Goal: Check status: Check status

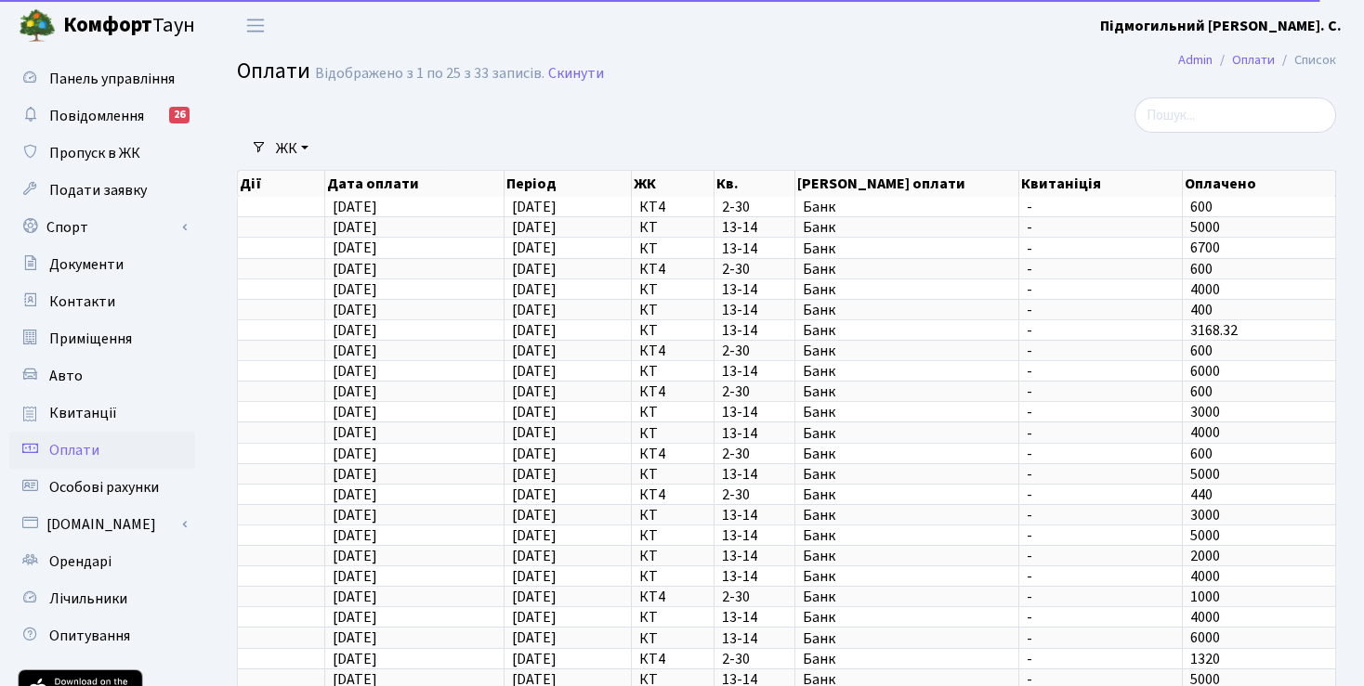
select select "25"
click at [72, 479] on span "Особові рахунки" at bounding box center [104, 487] width 110 height 20
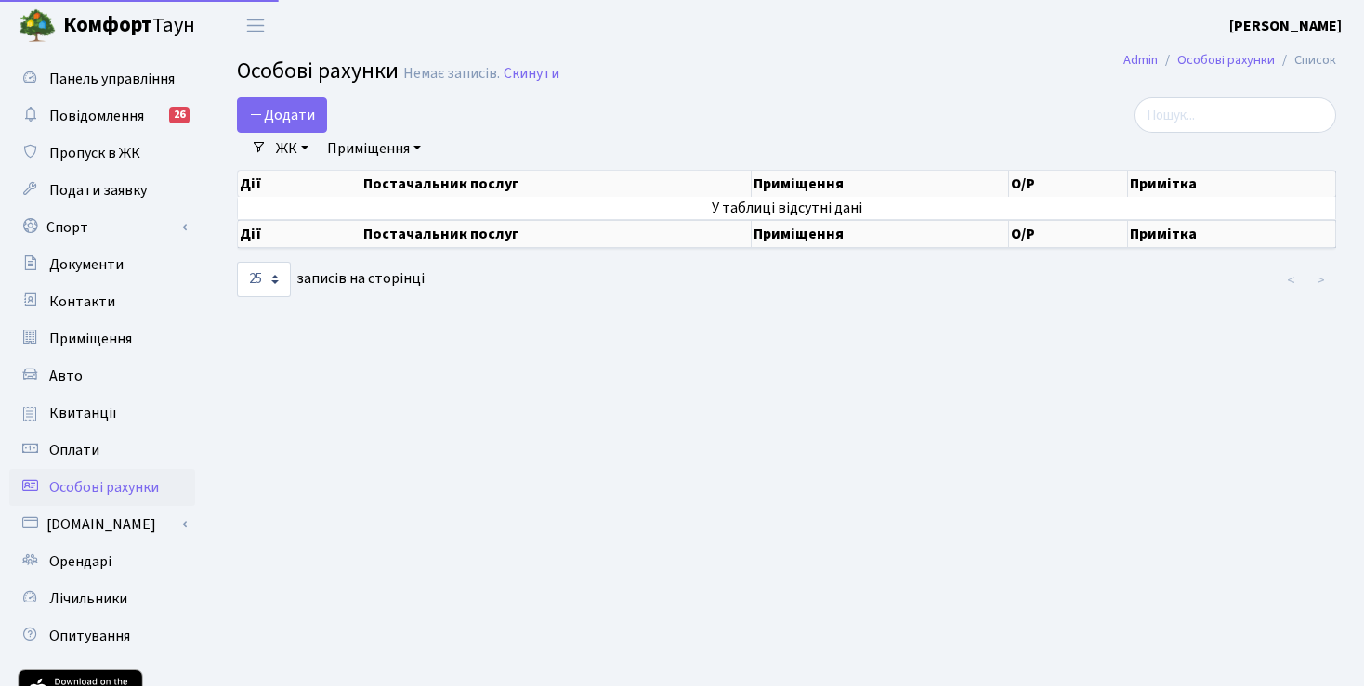
select select "25"
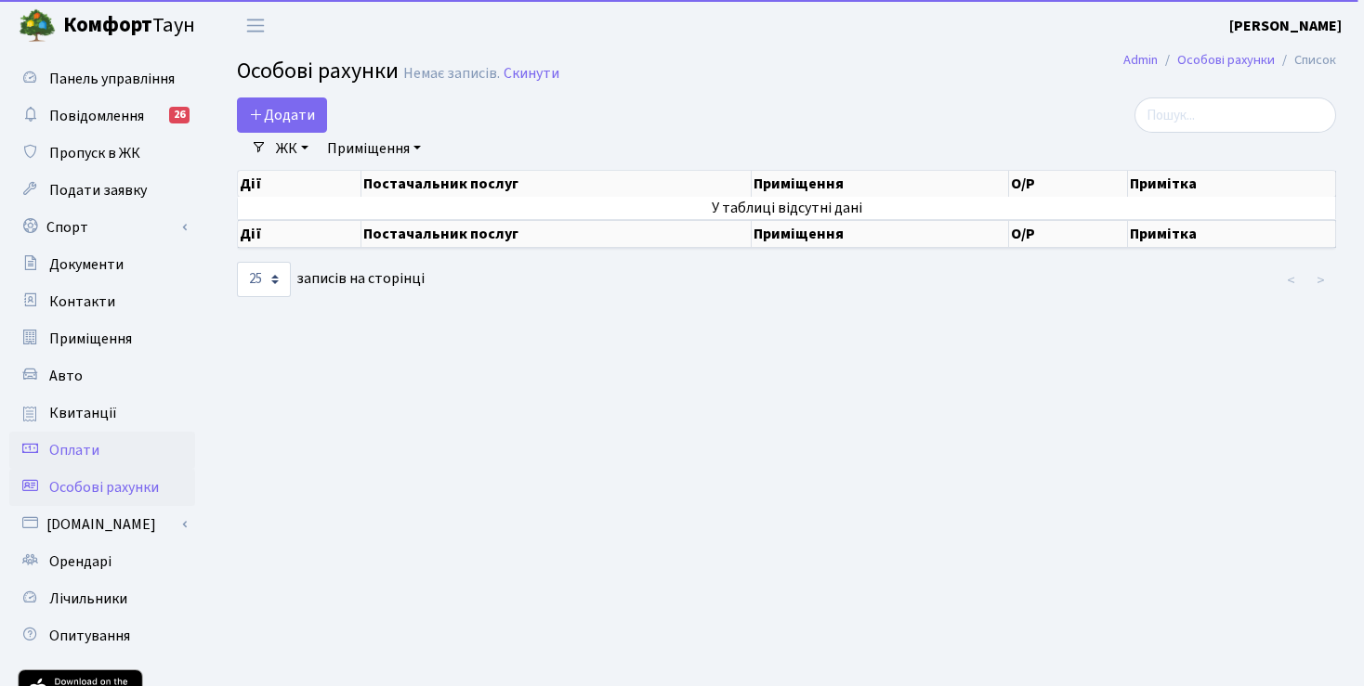
click at [69, 445] on span "Оплати" at bounding box center [74, 450] width 50 height 20
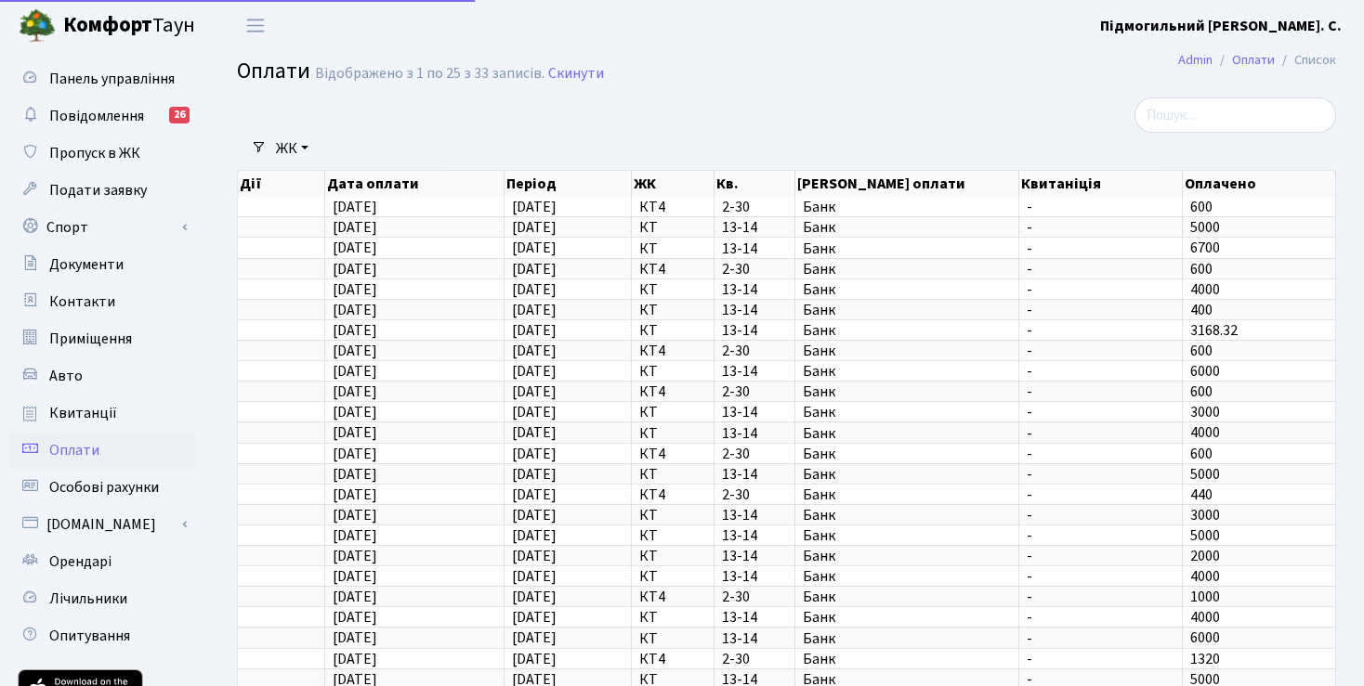
select select "25"
click at [102, 404] on span "Квитанції" at bounding box center [83, 413] width 68 height 20
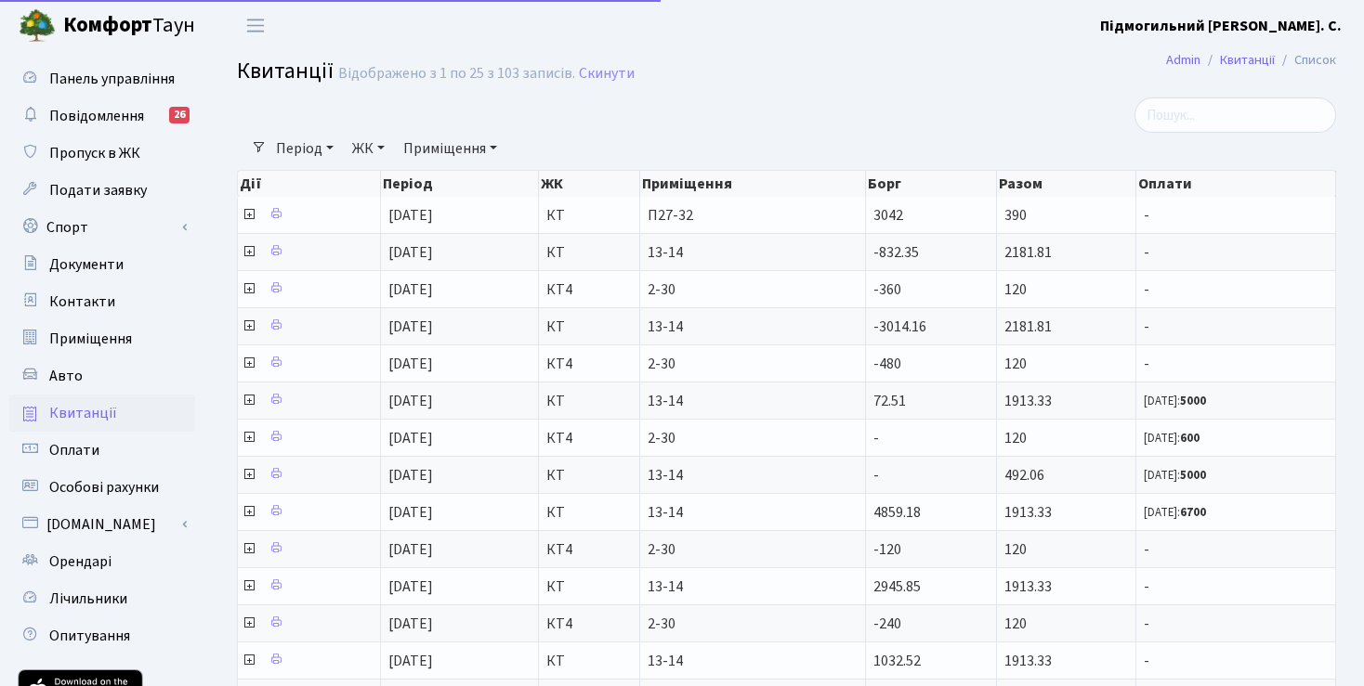
select select "25"
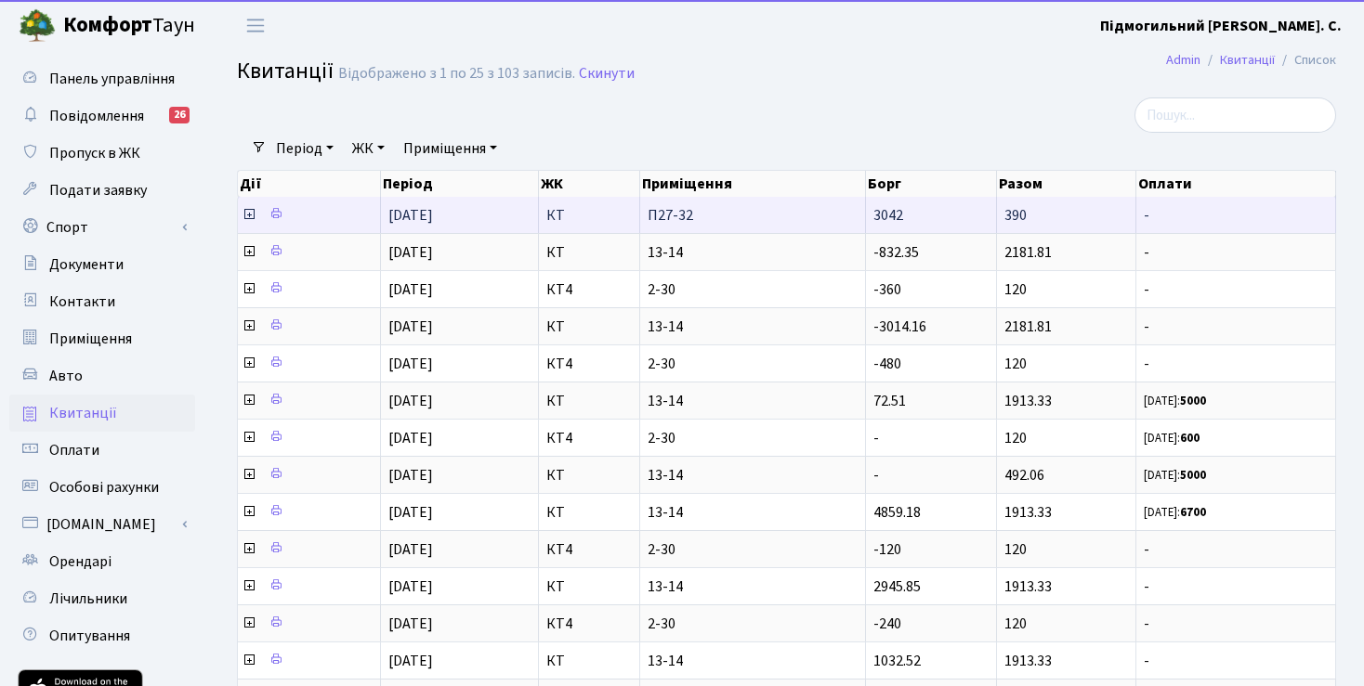
click at [255, 214] on icon at bounding box center [249, 214] width 15 height 15
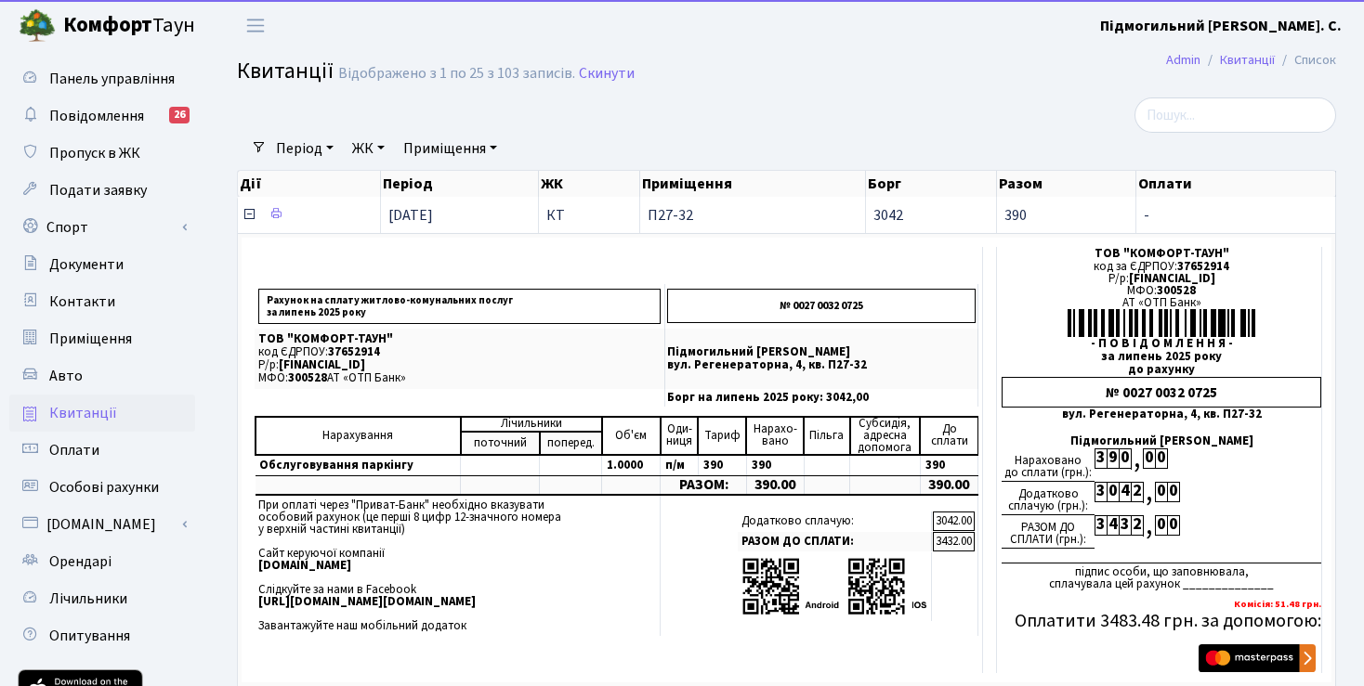
click at [249, 210] on icon at bounding box center [249, 214] width 15 height 15
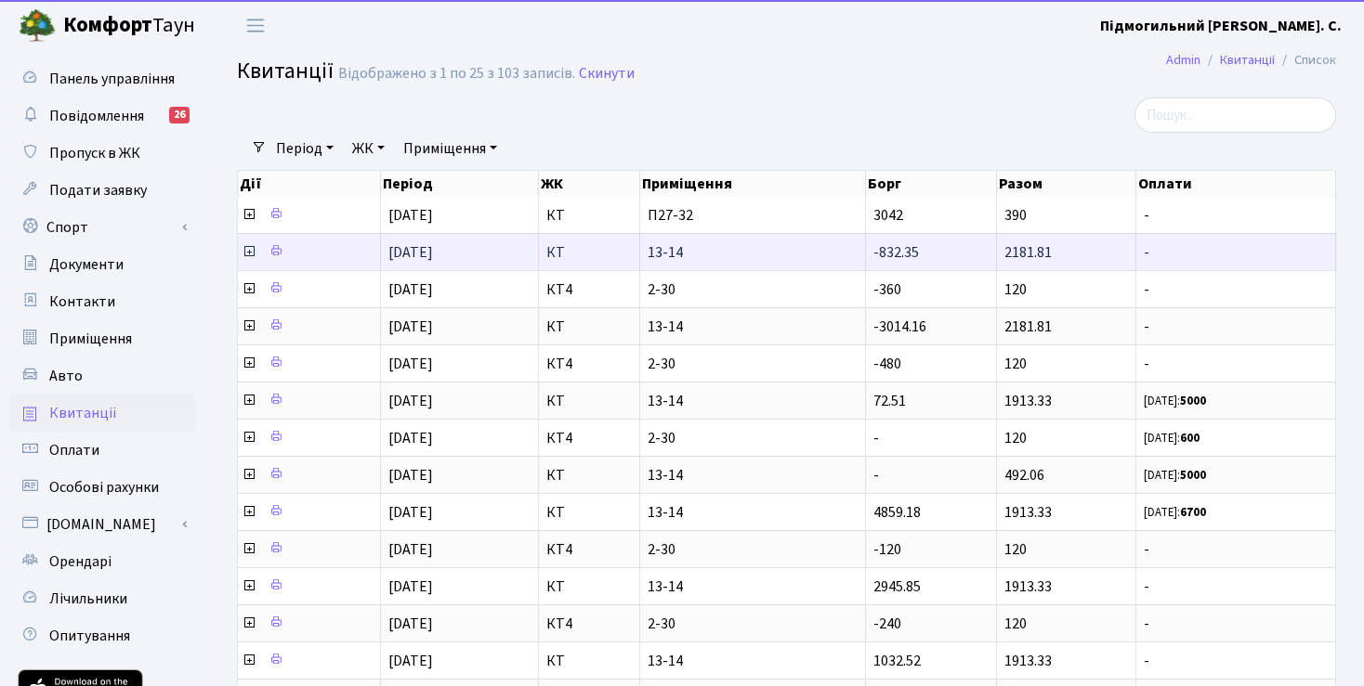
click at [247, 255] on icon at bounding box center [249, 251] width 15 height 15
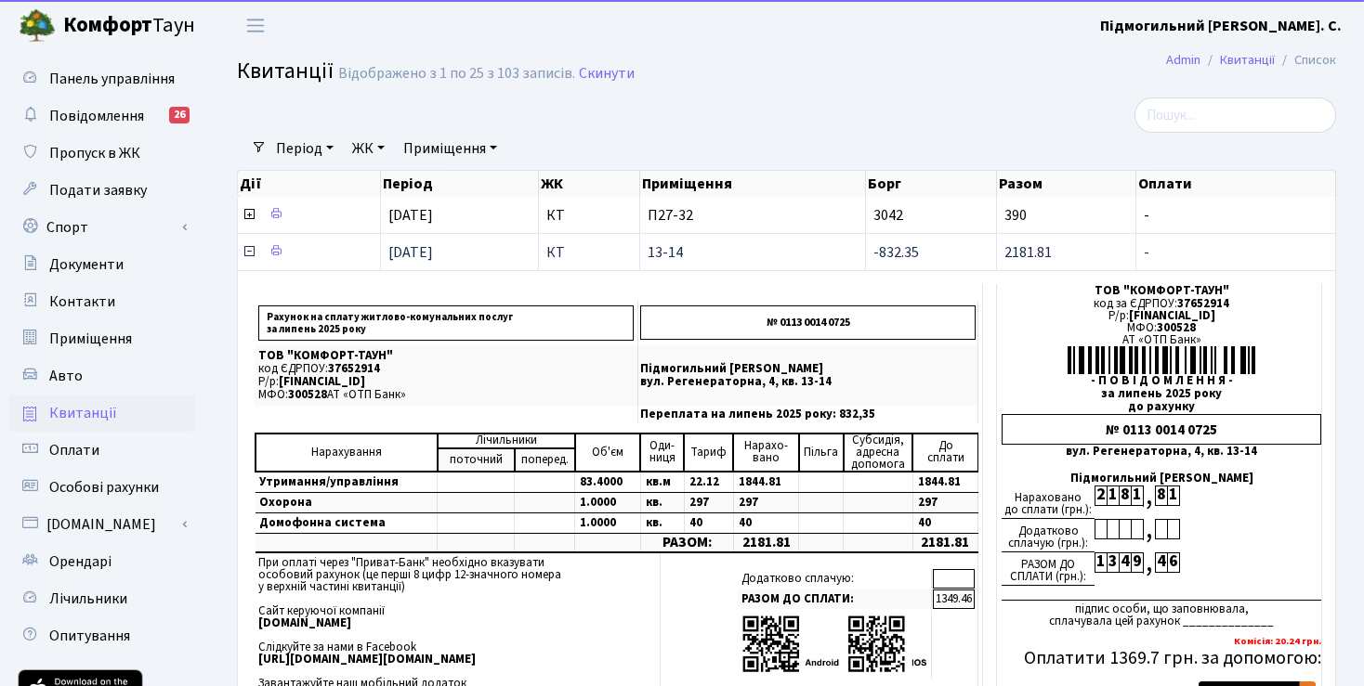
click at [245, 255] on icon at bounding box center [249, 251] width 15 height 15
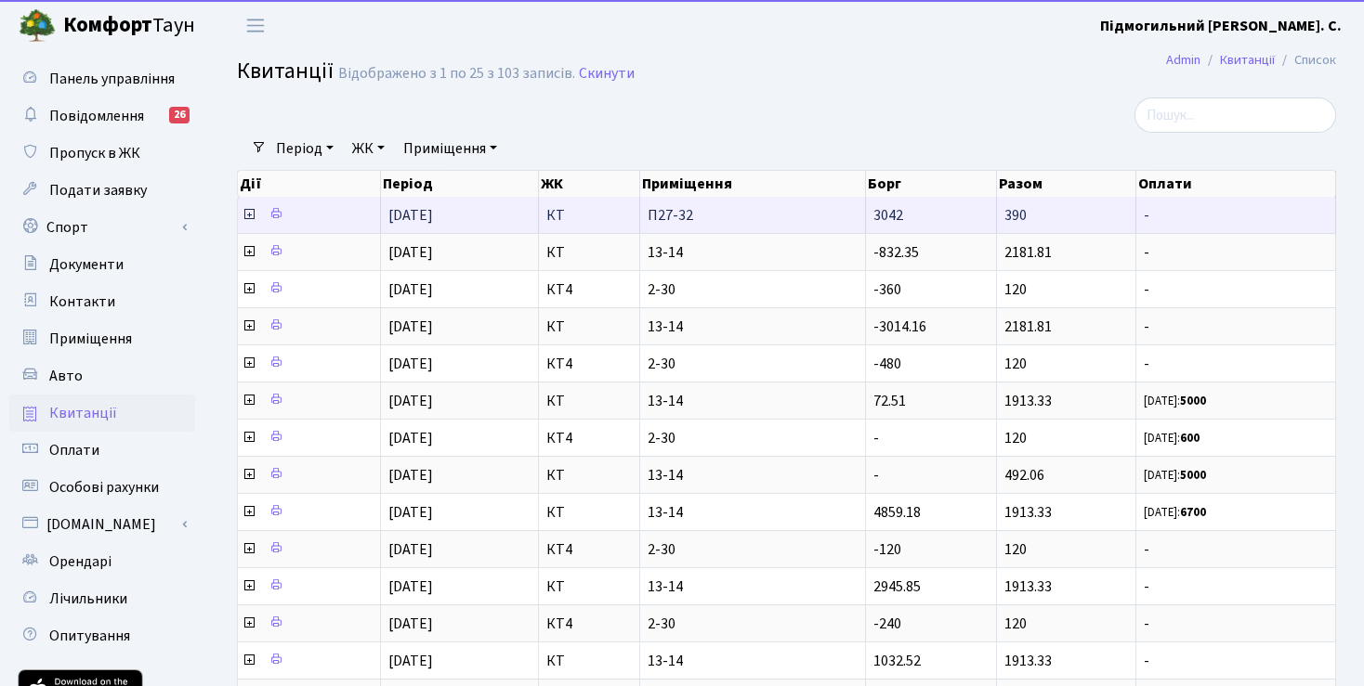
click at [251, 217] on icon at bounding box center [249, 214] width 15 height 15
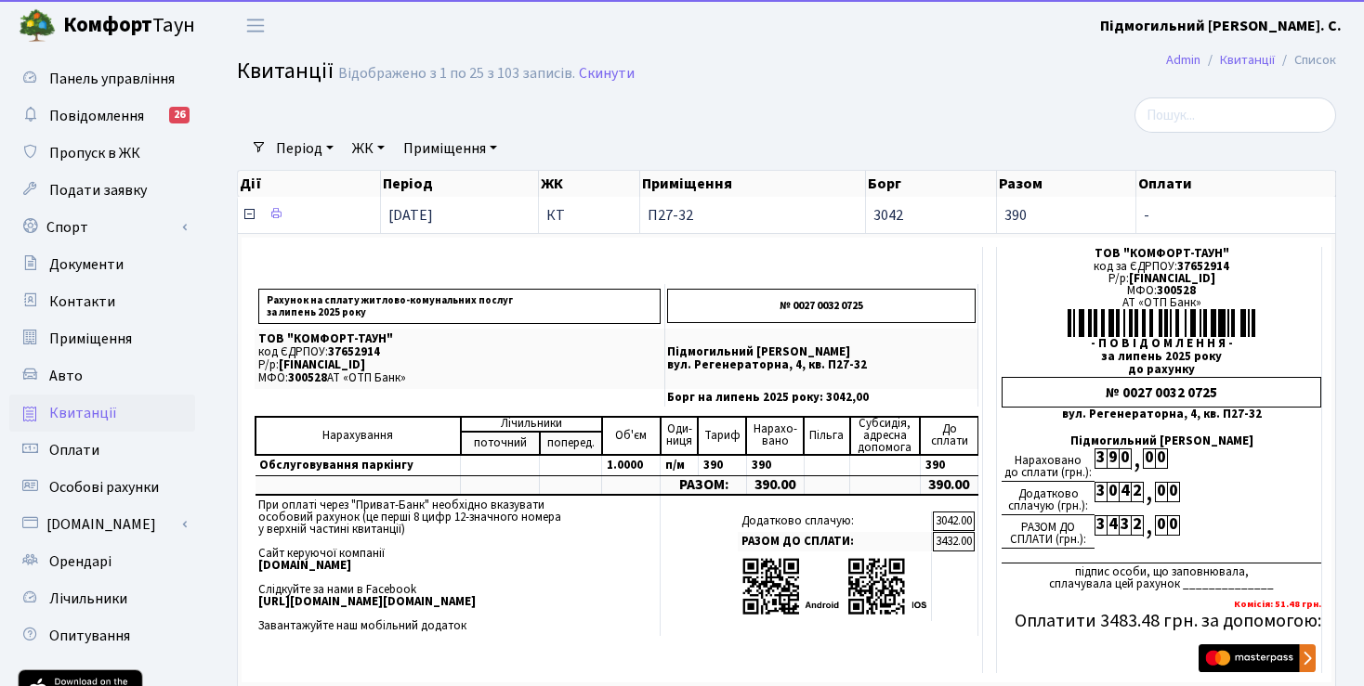
click at [249, 217] on icon at bounding box center [249, 214] width 15 height 15
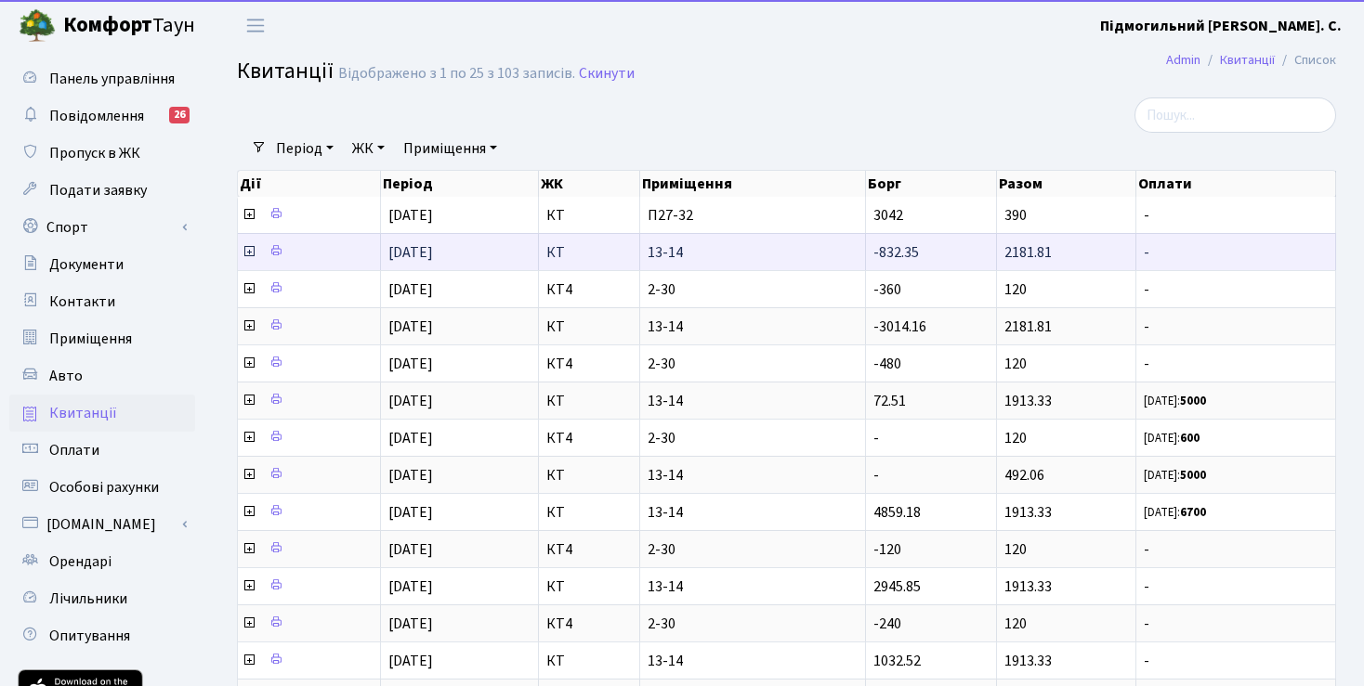
click at [248, 255] on icon at bounding box center [249, 251] width 15 height 15
